Goal: Transaction & Acquisition: Purchase product/service

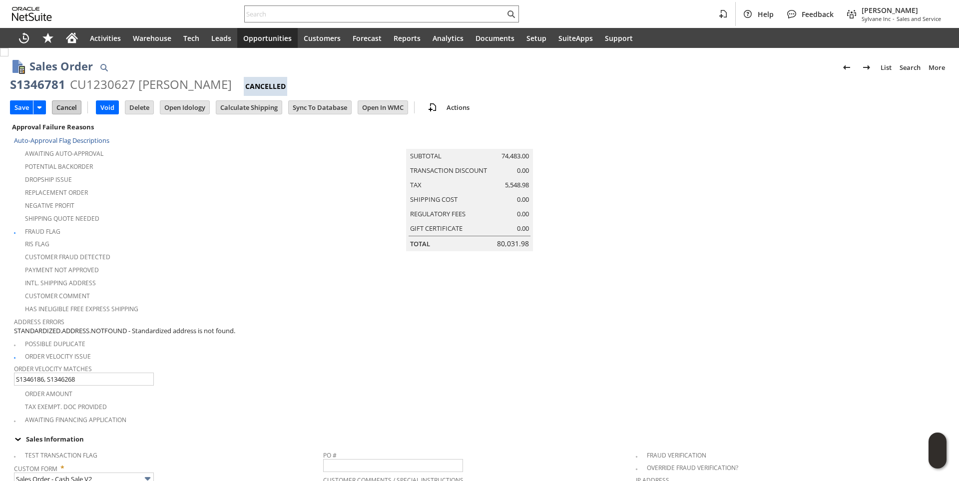
click at [62, 110] on input "Cancel" at bounding box center [66, 107] width 28 height 13
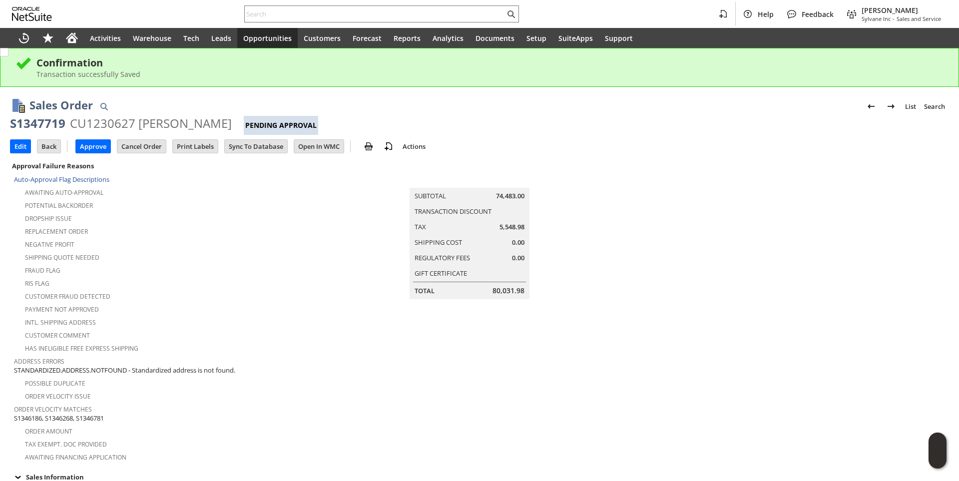
scroll to position [250, 0]
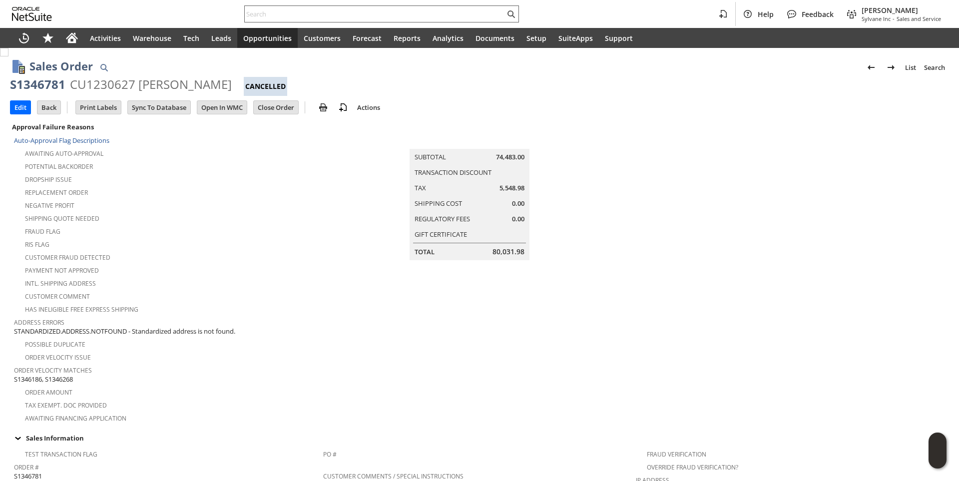
click at [282, 8] on input "text" at bounding box center [375, 14] width 260 height 12
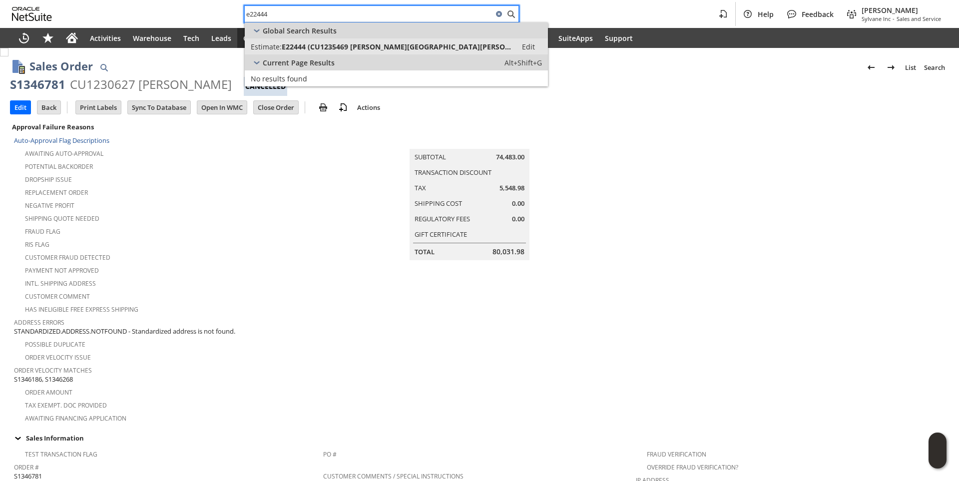
type input "e22444"
click at [333, 46] on span "E22444 (CU1235469 Walter Reed National Military Medical Center)" at bounding box center [396, 46] width 229 height 9
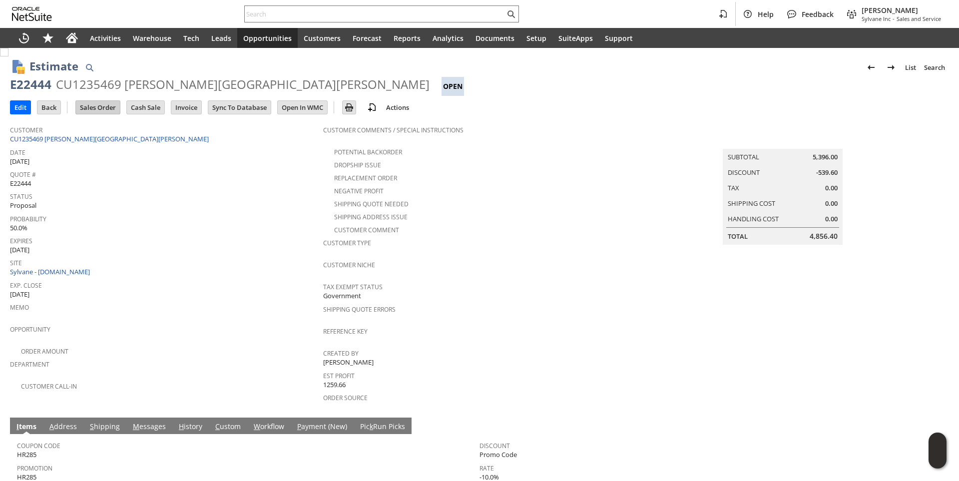
click at [92, 106] on input "Sales Order" at bounding box center [98, 107] width 44 height 13
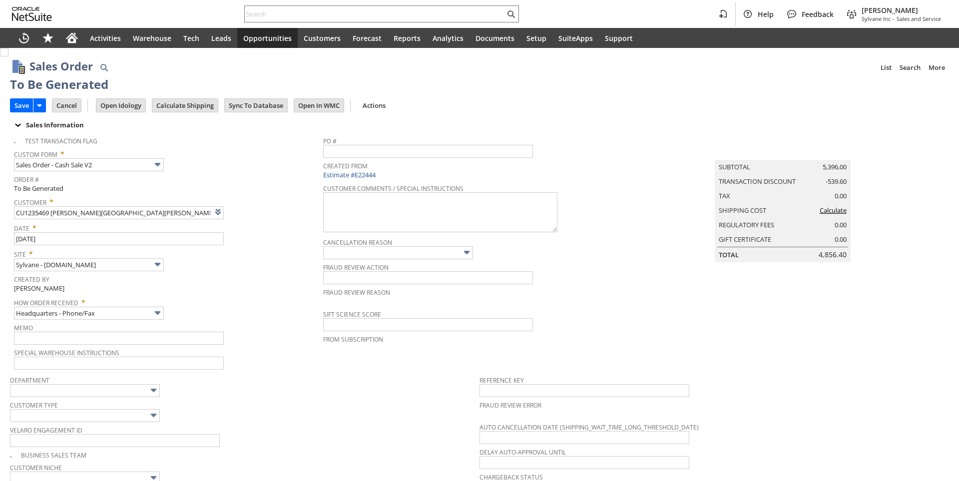
type input "Intelligent Recommendations¹⁰"
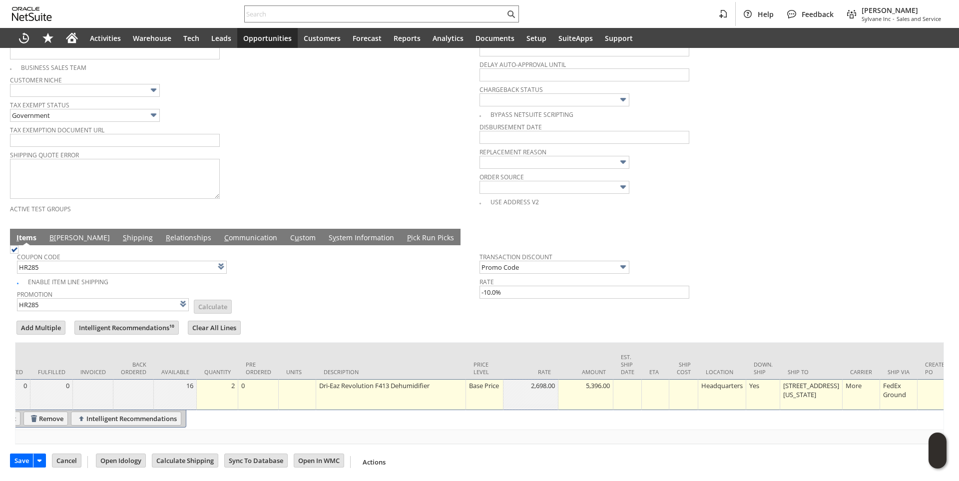
scroll to position [0, 168]
click at [60, 233] on link "B illing" at bounding box center [79, 238] width 65 height 11
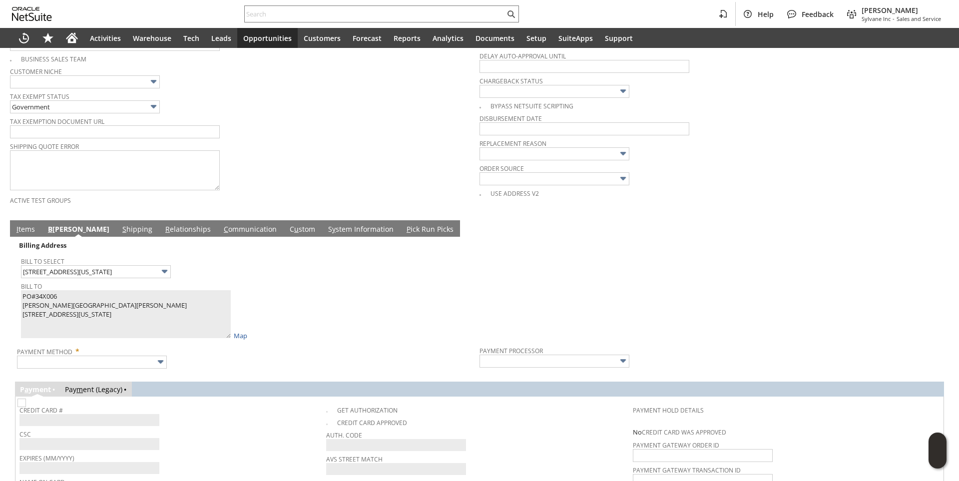
click at [407, 326] on div "Bill To PO#34X006 Walter Reed National Military Medical Center 8901 Wisconsin A…" at bounding box center [248, 309] width 454 height 61
click at [149, 356] on span "Payment Method *" at bounding box center [246, 350] width 458 height 12
click at [151, 366] on input "text" at bounding box center [92, 362] width 150 height 13
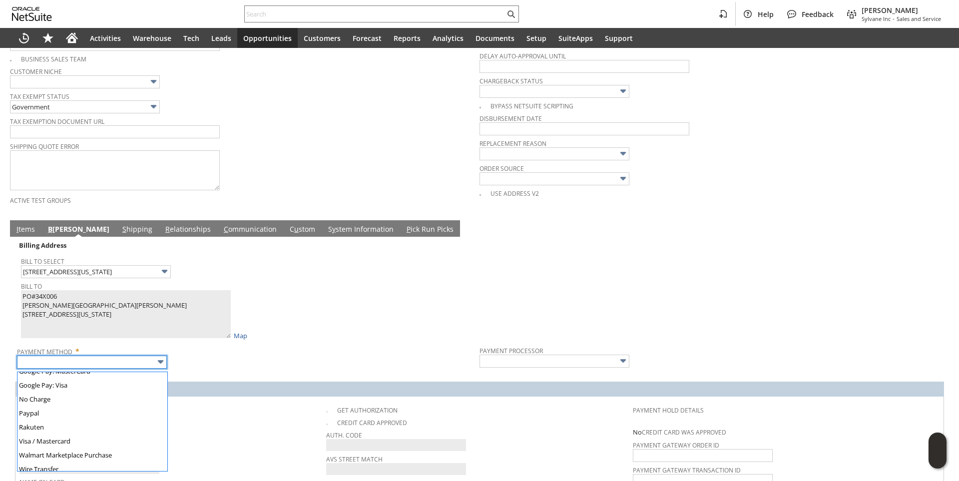
scroll to position [279, 0]
click at [115, 369] on input "Rakuten" at bounding box center [92, 362] width 150 height 13
type input "Visa / Mastercard"
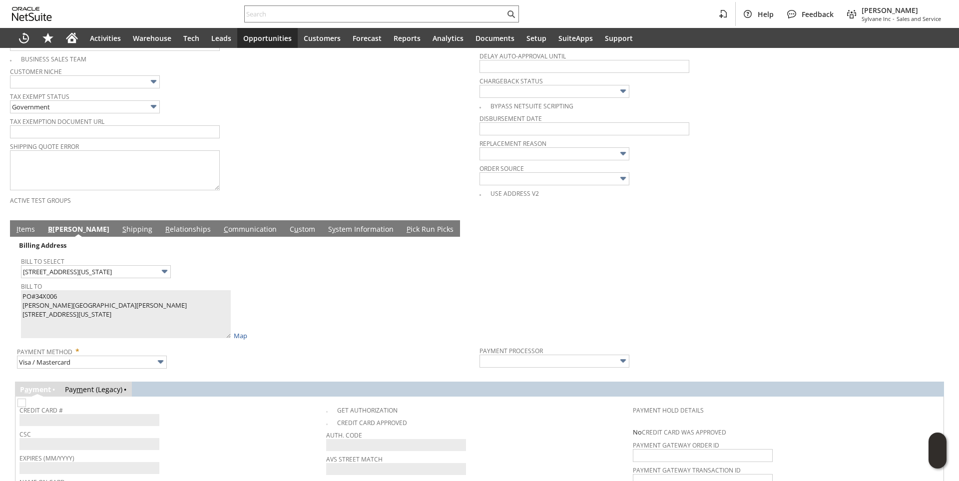
click at [233, 442] on div "CSC" at bounding box center [170, 438] width 302 height 23
type input "Braintree"
checkbox input "true"
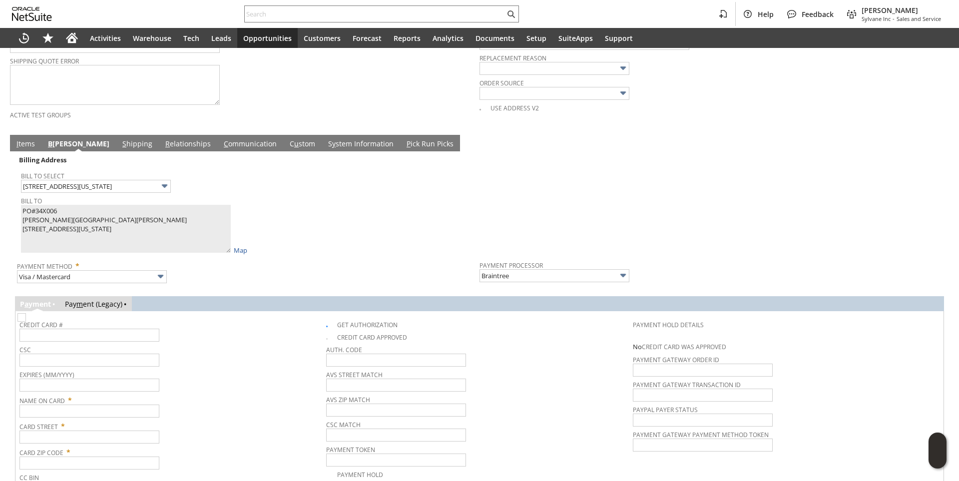
scroll to position [546, 0]
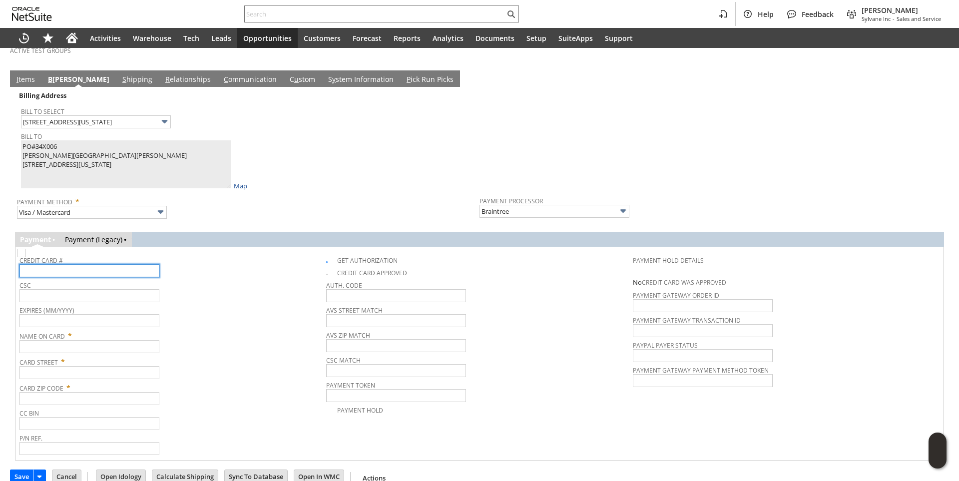
click at [124, 277] on input "text" at bounding box center [89, 270] width 140 height 13
type input "5568628001750885"
click at [120, 323] on input "text" at bounding box center [89, 320] width 140 height 13
type input "03/2029"
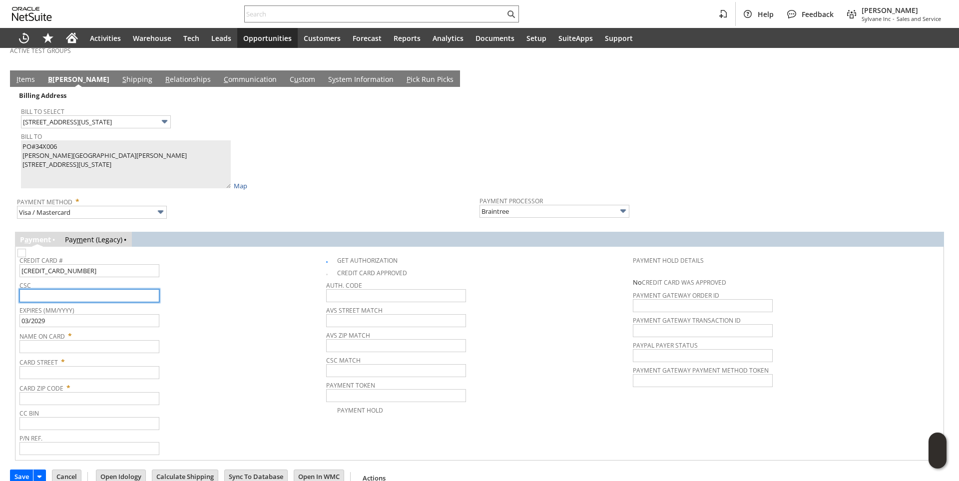
click at [64, 302] on input "text" at bounding box center [89, 295] width 140 height 13
type input "598"
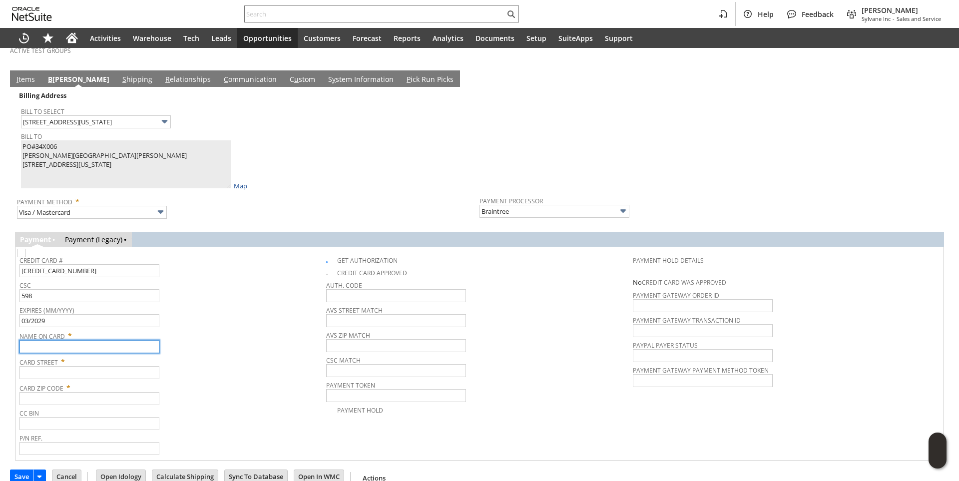
click at [55, 351] on input "text" at bounding box center [89, 346] width 140 height 13
paste input "Walter Reed National Military Medical Center"
type input "Walter Reed National Military Medical Center"
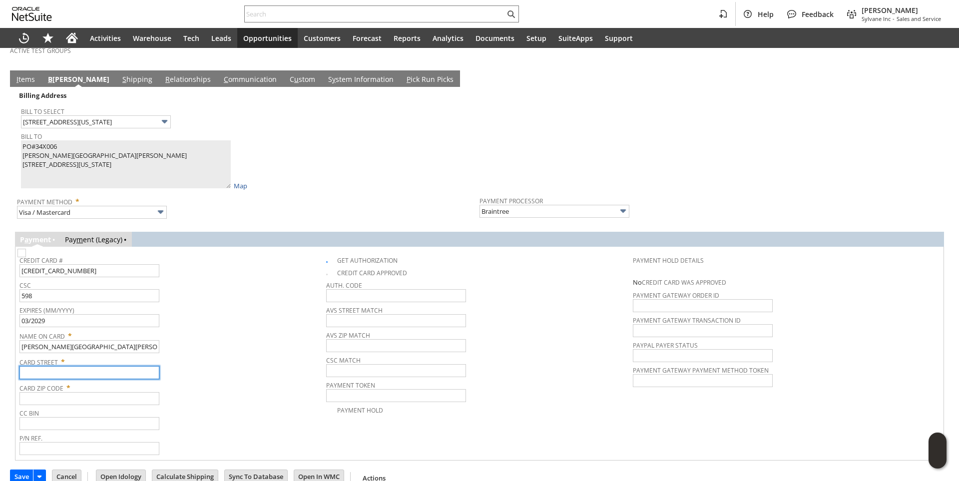
click at [64, 379] on input "text" at bounding box center [89, 372] width 140 height 13
paste input "8901 Wisconsin Ave"
type input "8901 Wisconsin Ave"
click at [69, 403] on input "text" at bounding box center [89, 398] width 140 height 13
paste input "20889"
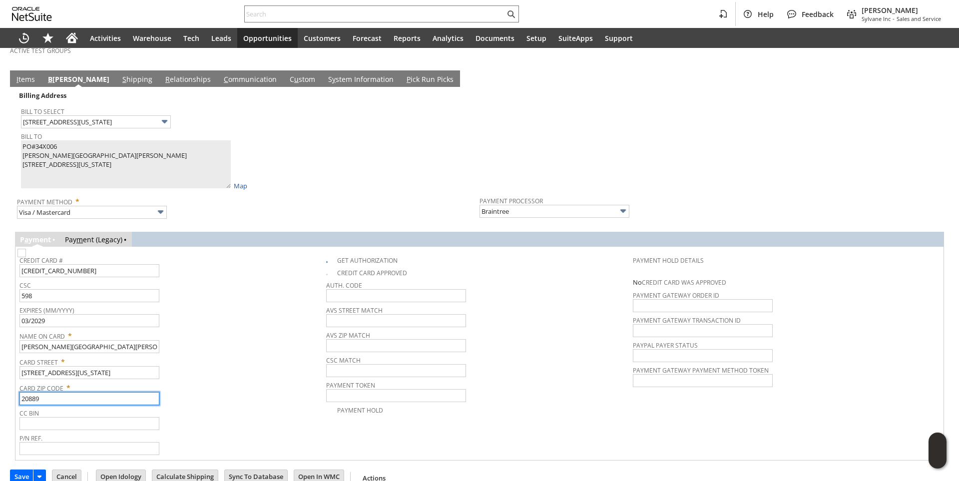
type input "20889"
click at [259, 332] on span "Name On Card *" at bounding box center [170, 334] width 302 height 12
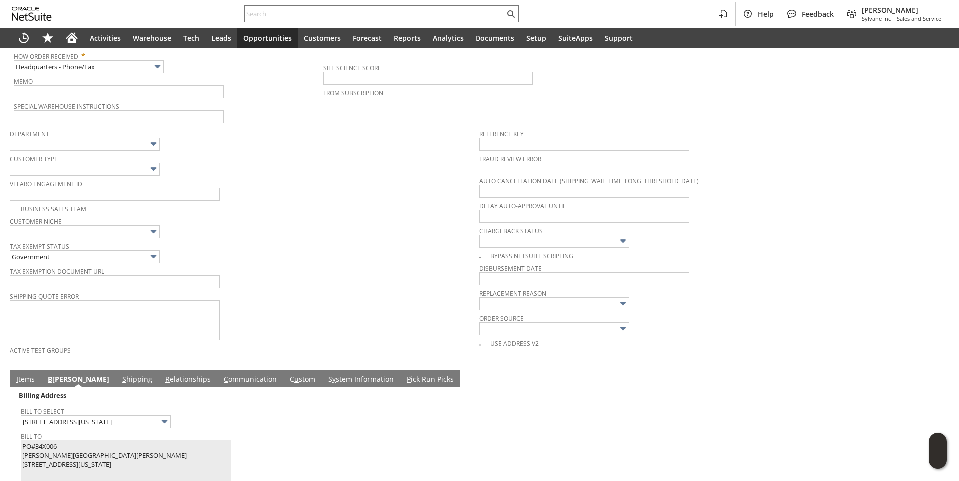
scroll to position [0, 0]
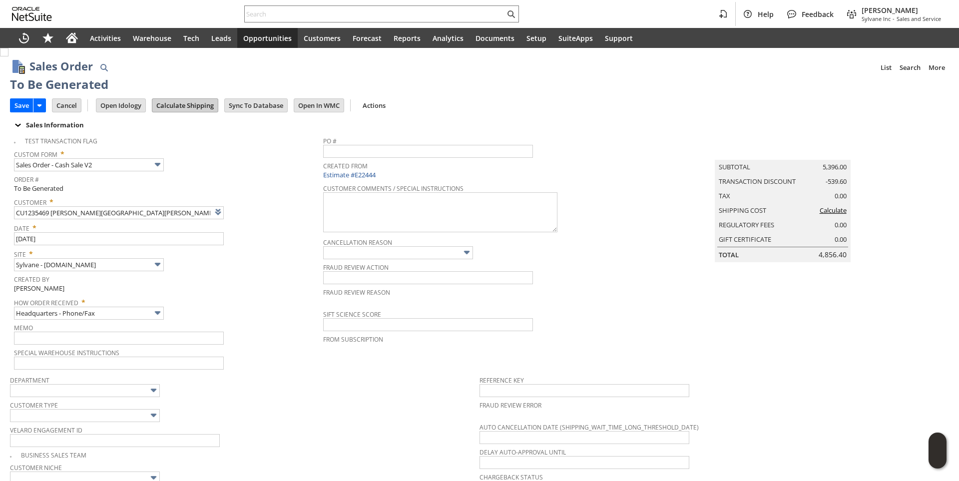
click at [180, 107] on input "Calculate Shipping" at bounding box center [184, 105] width 65 height 13
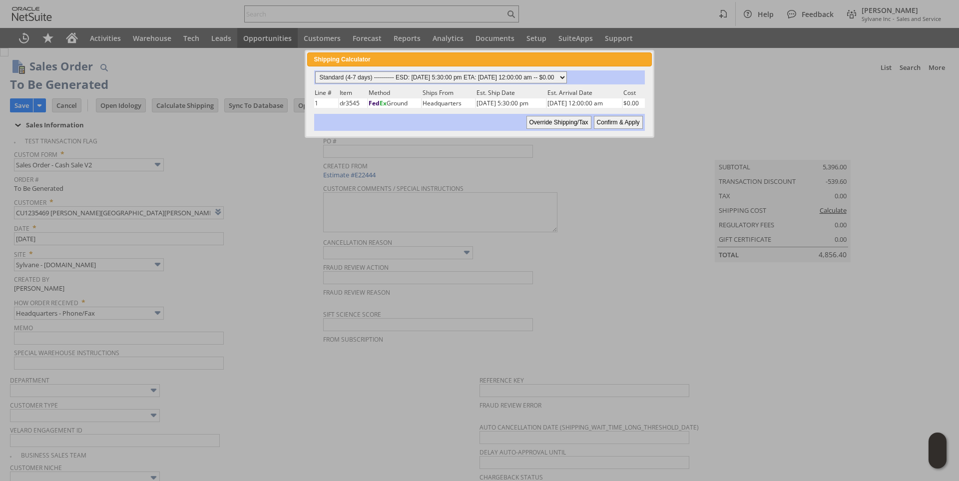
click at [567, 77] on select "Standard (4-7 days) ---------- ESD: 08/18/2025 5:30:00 pm ETA: 08/20/2025 12:00…" at bounding box center [441, 77] width 252 height 12
select select "3 Day ------------------------ ESD: 08/18/2025 5:30:00 pm ETA: 08/20/2025 12:00…"
click at [315, 71] on select "Standard (4-7 days) ---------- ESD: 08/18/2025 5:30:00 pm ETA: 08/20/2025 12:00…" at bounding box center [441, 77] width 252 height 12
click at [630, 122] on input "Confirm & Apply" at bounding box center [618, 122] width 49 height 13
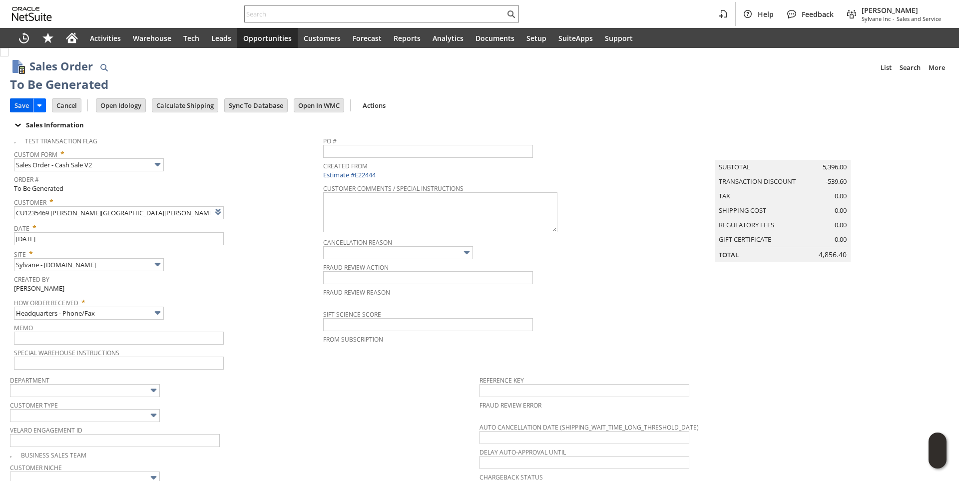
click at [20, 106] on input "Save" at bounding box center [21, 105] width 22 height 13
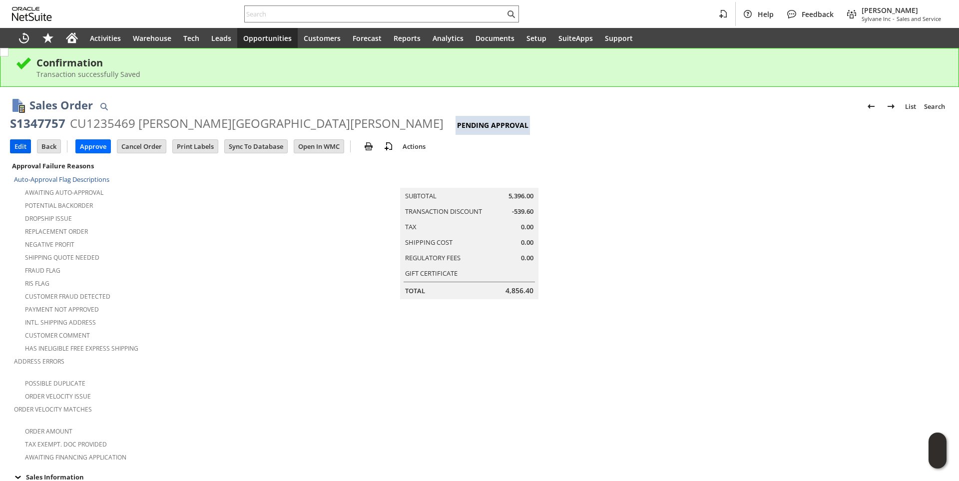
click at [17, 142] on input "Edit" at bounding box center [20, 146] width 20 height 13
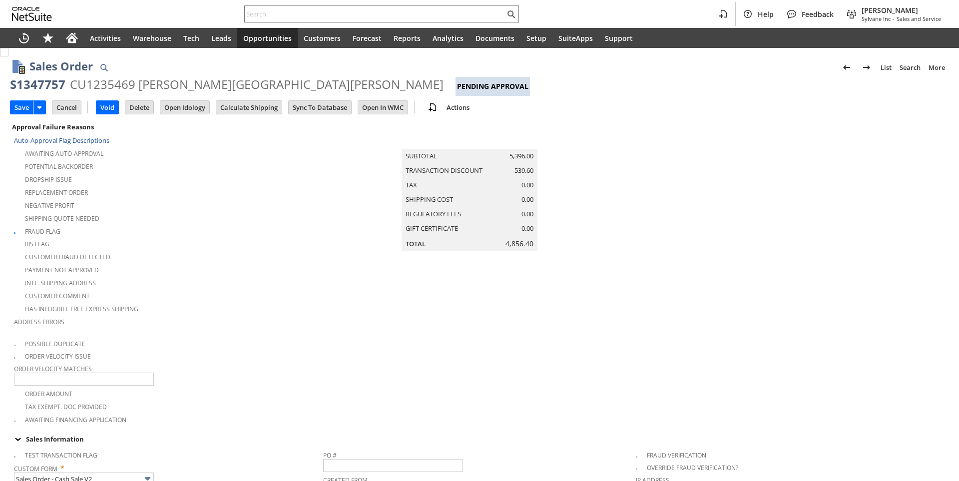
type input "Intelligent Recommendations¹⁰"
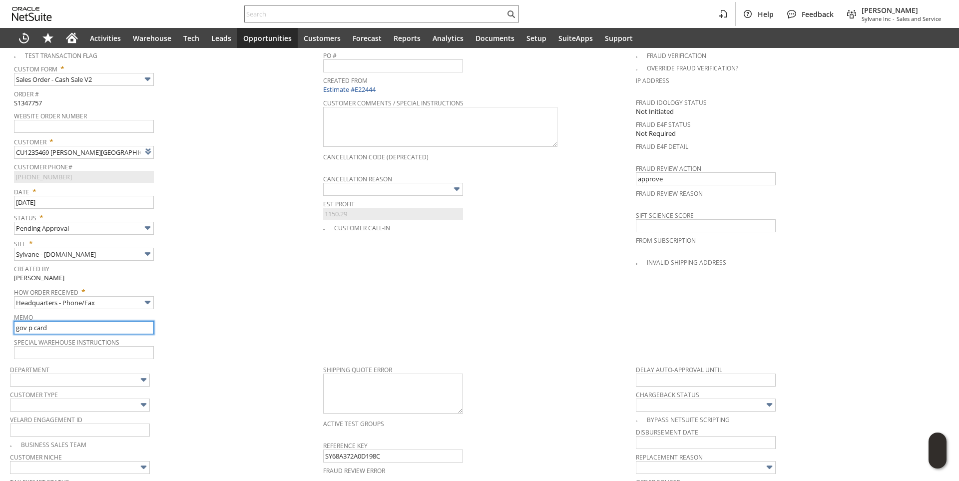
type input "gov p card used"
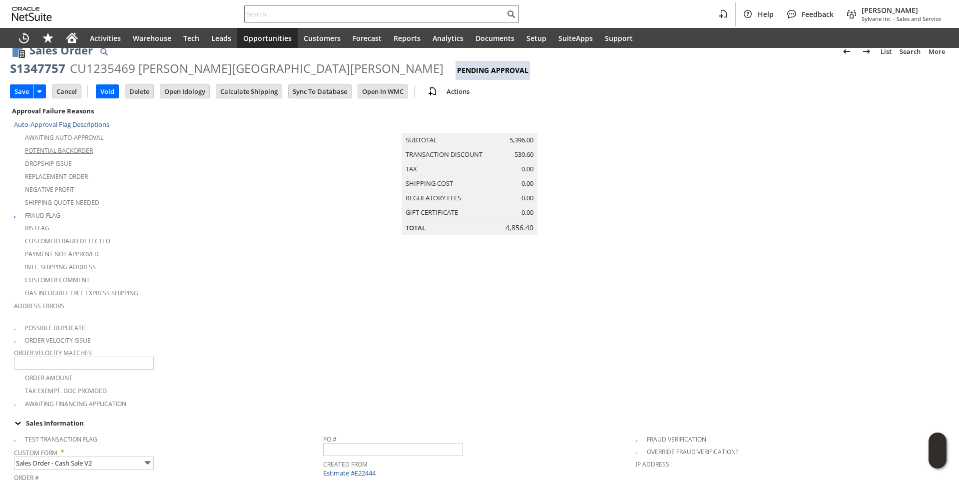
scroll to position [0, 0]
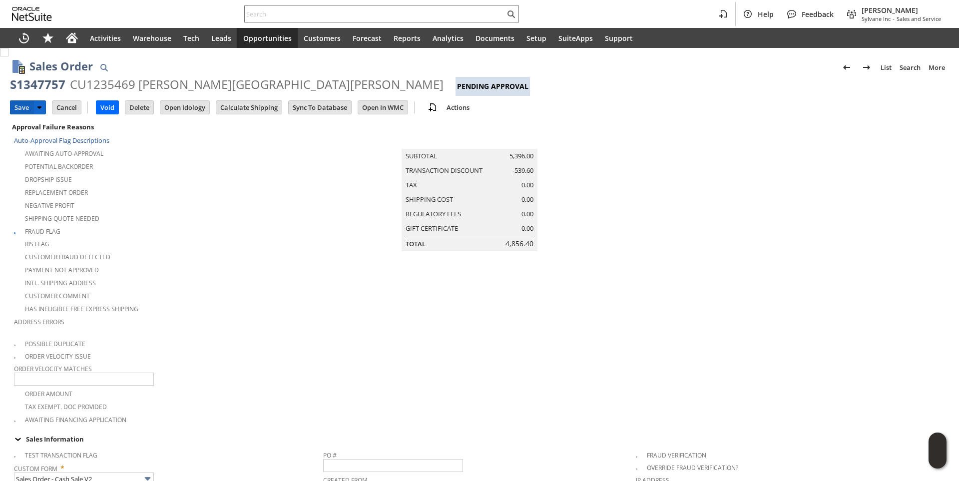
click at [24, 107] on input "Save" at bounding box center [21, 107] width 22 height 13
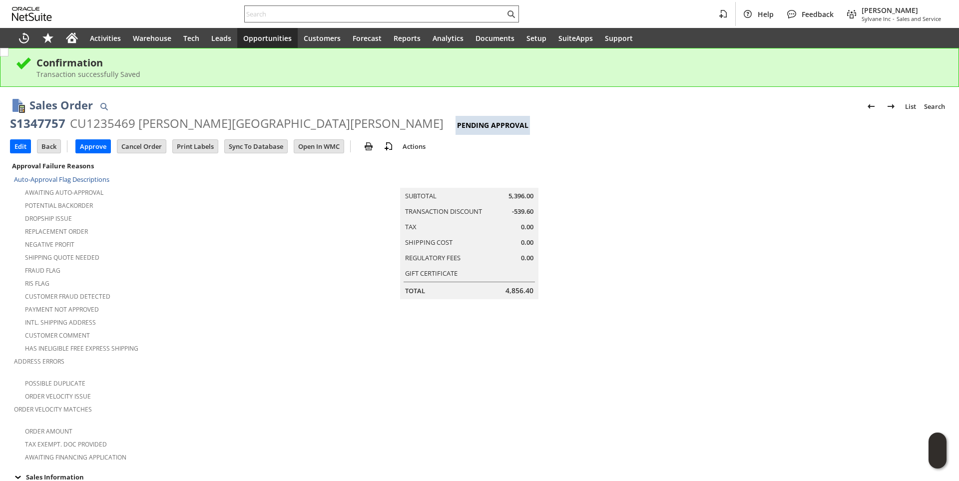
click at [272, 15] on input "text" at bounding box center [375, 14] width 260 height 12
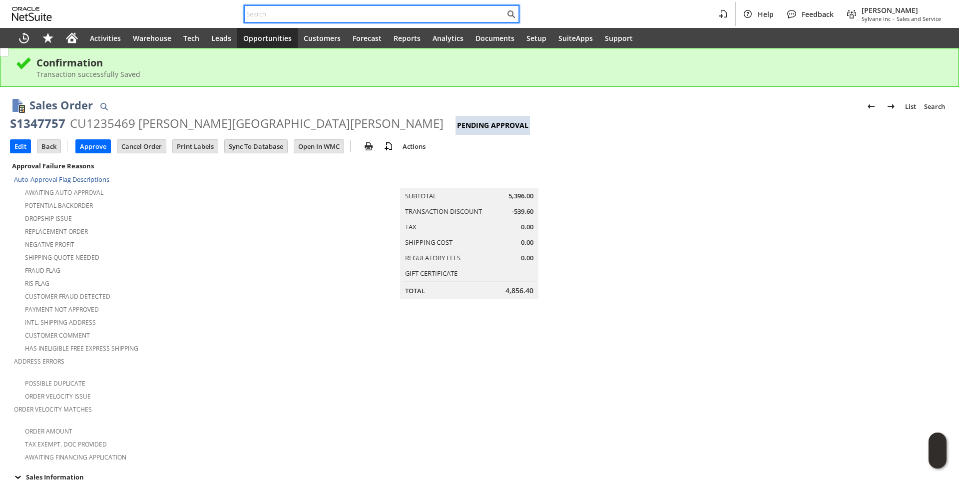
paste input "James.GaNun@citrusbocc.com"
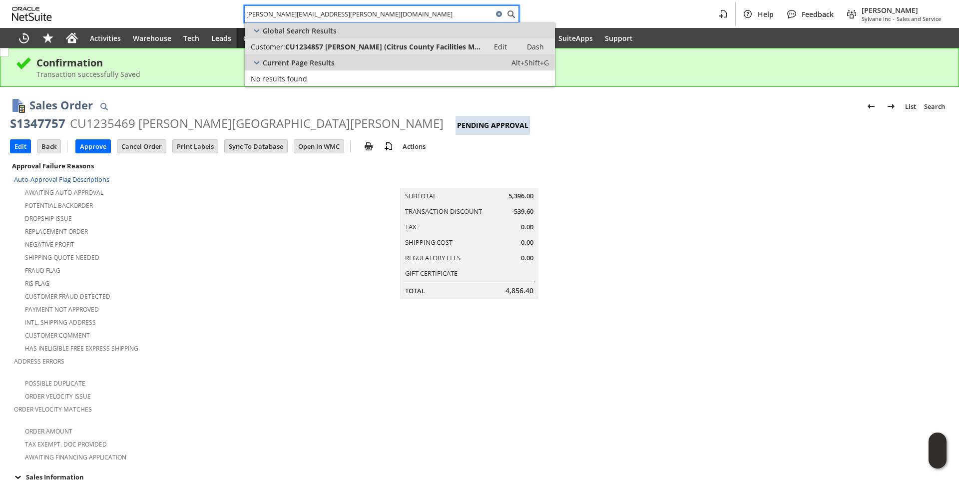
type input "James.GaNun@citrusbocc.com"
click at [299, 47] on span "CU1234857 James Ganun (Citrus County Facilities Mgmt.)" at bounding box center [384, 46] width 198 height 9
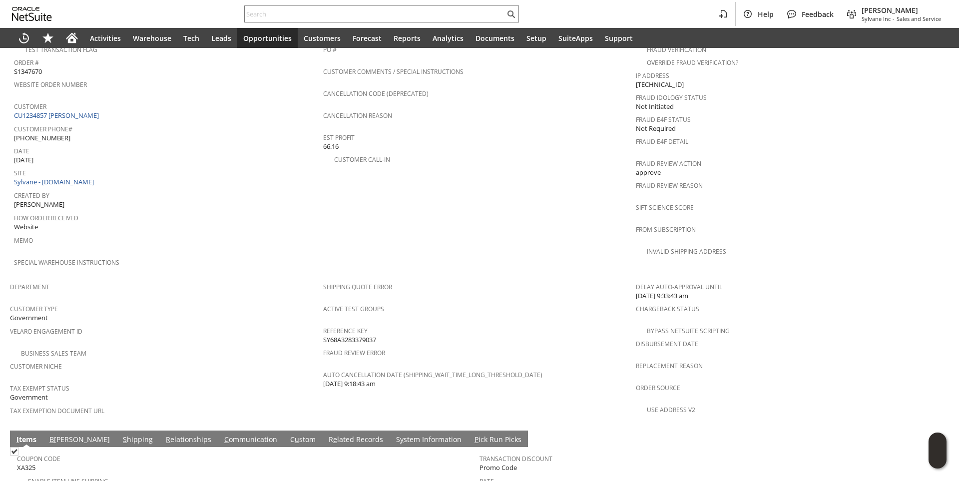
scroll to position [236, 0]
